Goal: Information Seeking & Learning: Find specific page/section

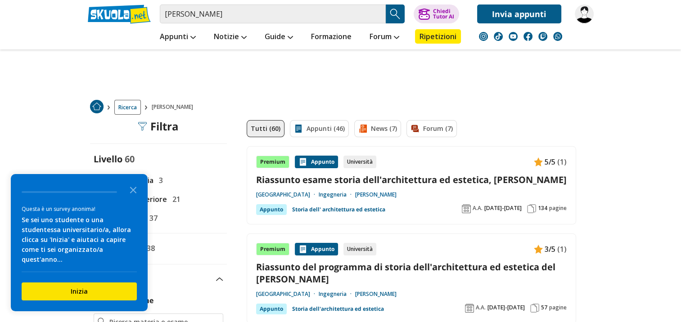
click at [397, 192] on link "[PERSON_NAME]" at bounding box center [375, 194] width 41 height 7
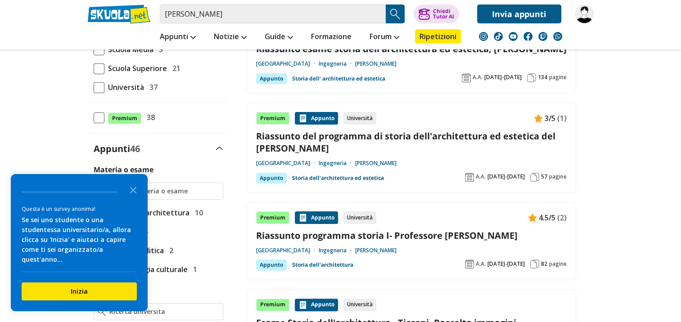
scroll to position [135, 0]
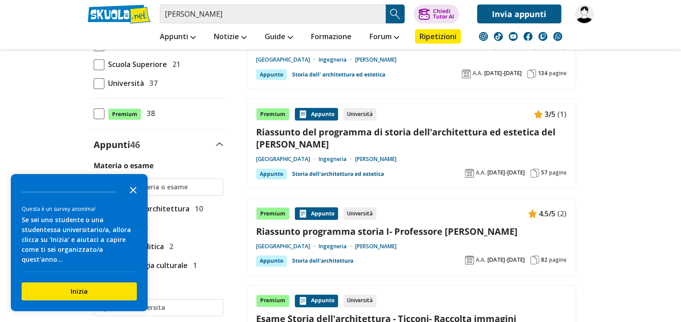
click at [129, 196] on icon "Close the survey" at bounding box center [133, 190] width 18 height 18
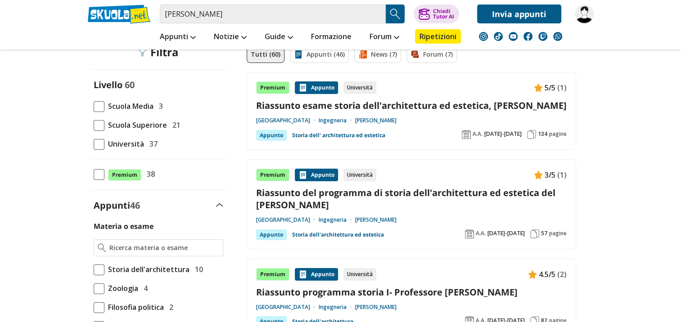
scroll to position [0, 0]
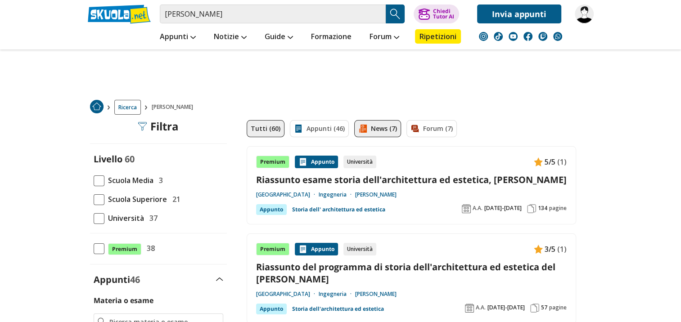
click at [359, 124] on img at bounding box center [363, 128] width 9 height 9
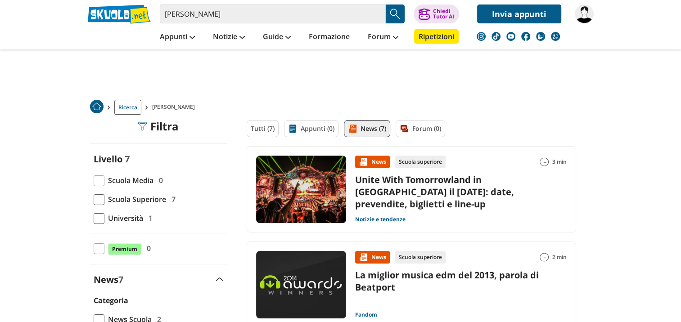
click at [401, 125] on div "Tutti (7) Appunti (0) News (7) Forum (0)" at bounding box center [412, 133] width 330 height 26
click at [267, 136] on link "Tutti (7)" at bounding box center [263, 128] width 32 height 17
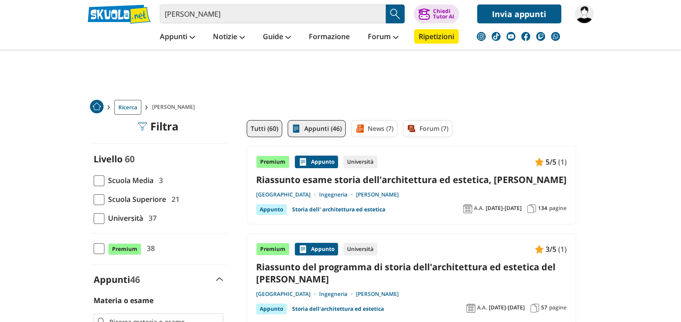
click at [305, 128] on link "Appunti (46)" at bounding box center [317, 128] width 58 height 17
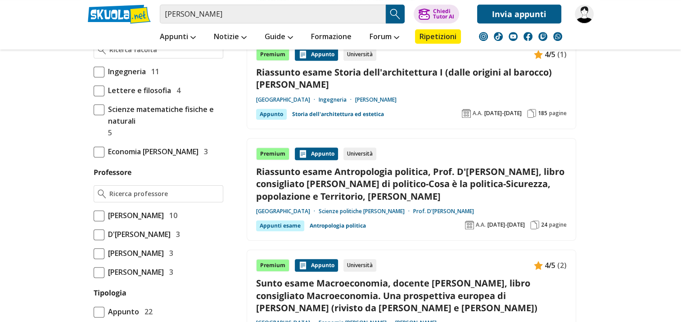
scroll to position [631, 0]
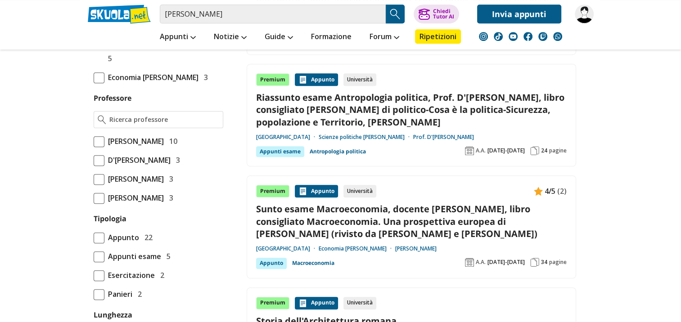
click at [104, 147] on span "[PERSON_NAME]" at bounding box center [133, 142] width 59 height 12
click at [94, 141] on input "Ticconi Dimitri 10" at bounding box center [94, 141] width 0 height 0
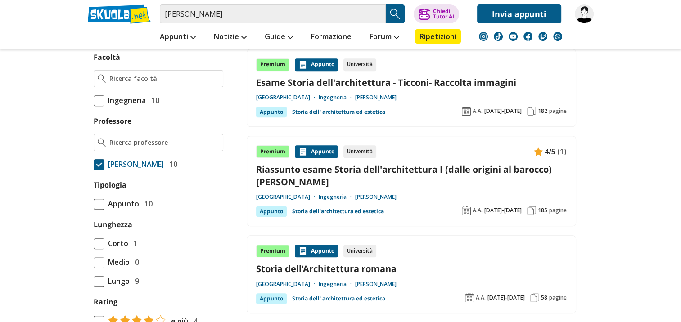
scroll to position [405, 0]
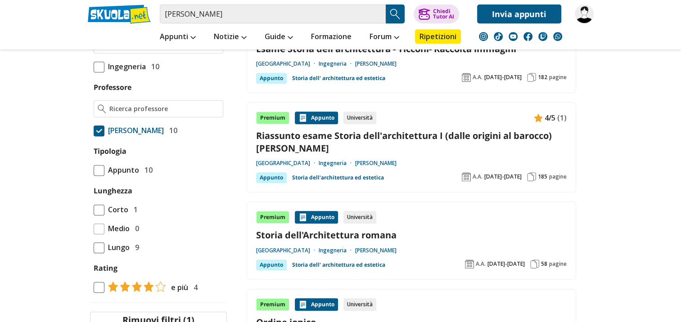
click at [103, 136] on span at bounding box center [99, 131] width 11 height 11
click at [94, 131] on input "Ticconi Dimitri 10" at bounding box center [94, 131] width 0 height 0
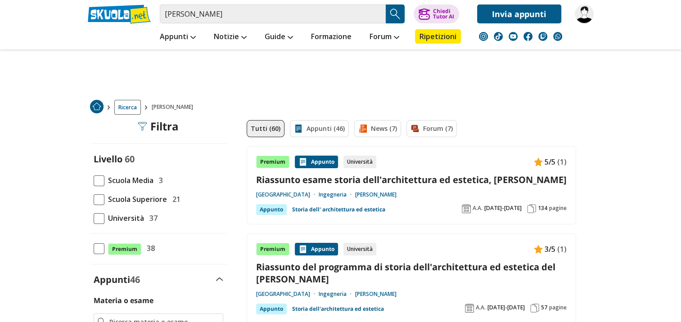
click at [397, 194] on link "[PERSON_NAME]" at bounding box center [375, 194] width 41 height 7
